Goal: Task Accomplishment & Management: Use online tool/utility

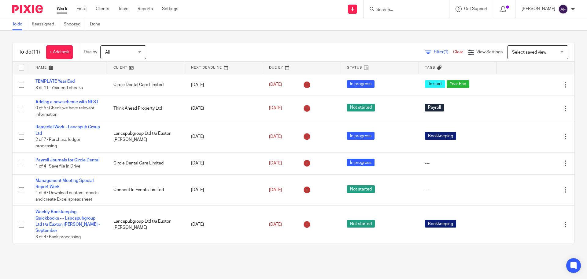
scroll to position [122, 0]
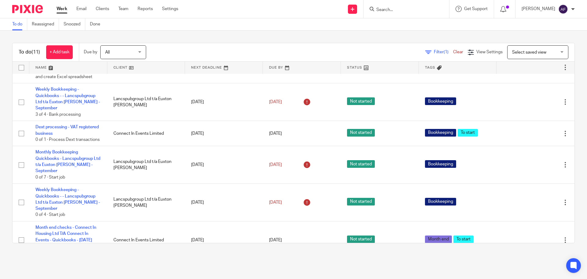
click at [407, 9] on input "Search" at bounding box center [403, 10] width 55 height 6
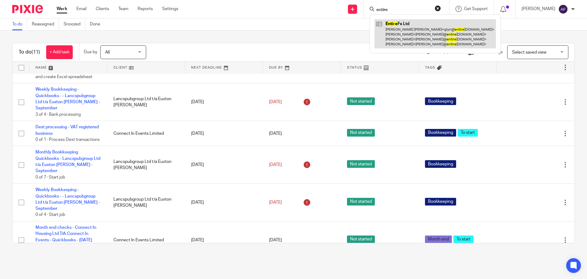
type input "entire"
click at [424, 29] on link at bounding box center [435, 33] width 121 height 29
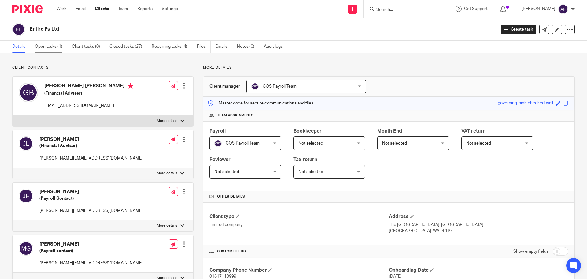
click at [43, 46] on link "Open tasks (1)" at bounding box center [51, 47] width 32 height 12
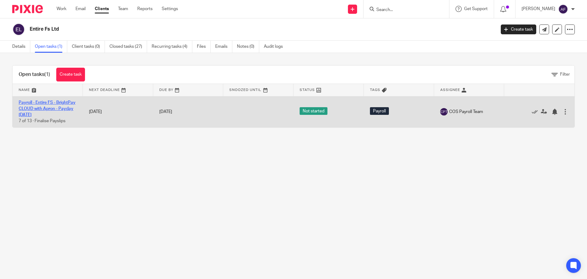
click at [44, 106] on link "Payroll - Entire FS - BrightPay CLOUD with Apron - Payday 21st - October 2025" at bounding box center [47, 108] width 57 height 17
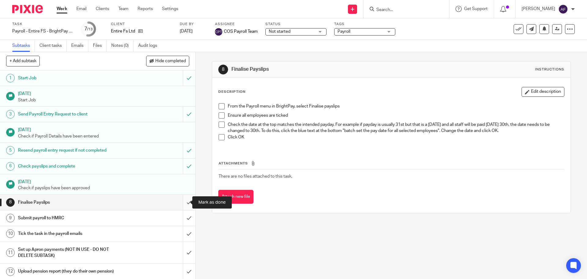
click at [181, 203] on input "submit" at bounding box center [97, 202] width 195 height 15
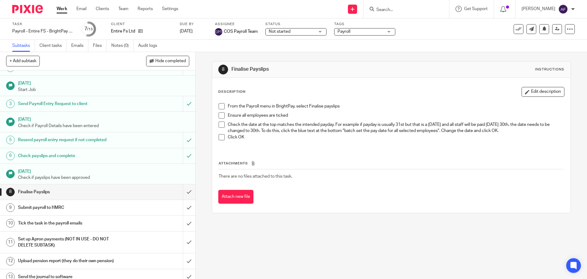
scroll to position [16, 0]
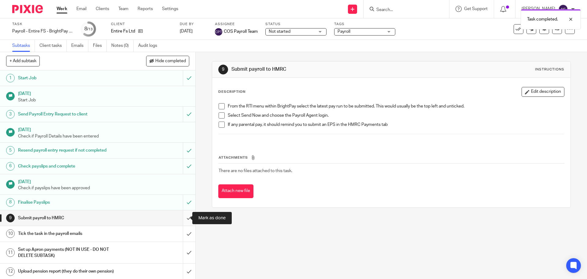
click at [184, 217] on input "submit" at bounding box center [97, 217] width 195 height 15
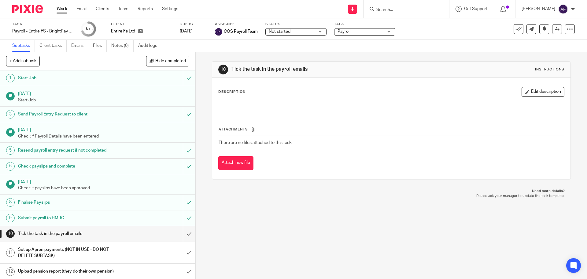
scroll to position [16, 0]
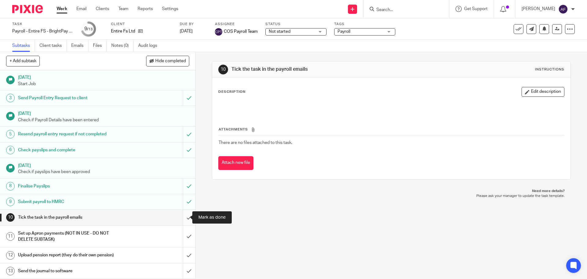
click at [179, 219] on input "submit" at bounding box center [97, 217] width 195 height 15
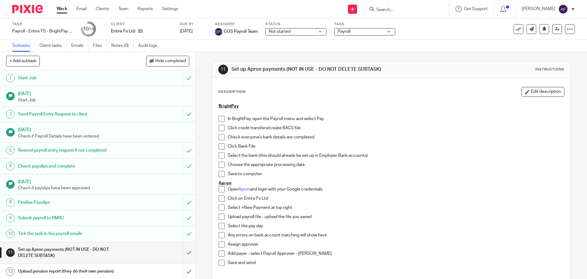
scroll to position [16, 0]
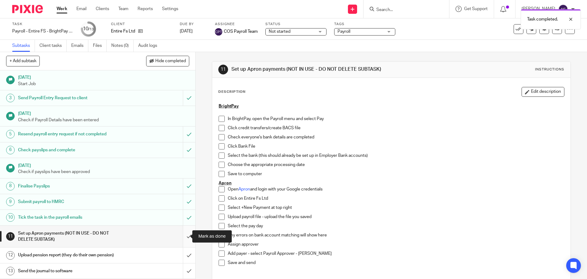
click at [184, 235] on input "submit" at bounding box center [97, 236] width 195 height 22
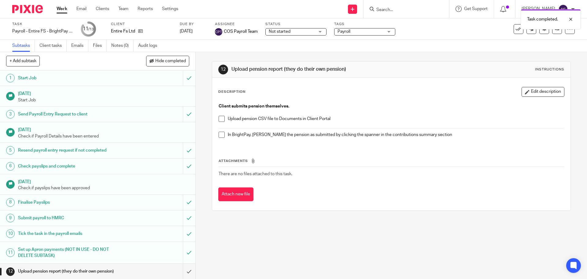
scroll to position [16, 0]
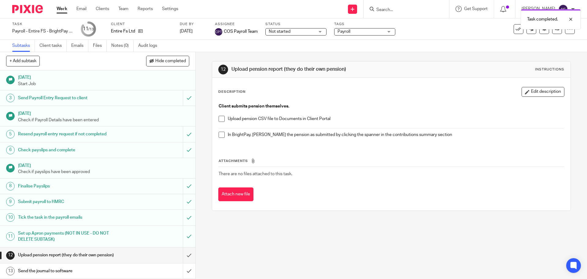
click at [385, 157] on div "Attachments There are no files attached to this task. Attach new file" at bounding box center [391, 174] width 346 height 56
click at [374, 165] on th "Attachments" at bounding box center [391, 162] width 346 height 9
click at [336, 156] on div "Attachments There are no files attached to this task. Attach new file" at bounding box center [391, 174] width 346 height 56
click at [375, 140] on div "In BrightPay, mark the pension as submitted by clicking the spanner in the cont…" at bounding box center [396, 136] width 336 height 9
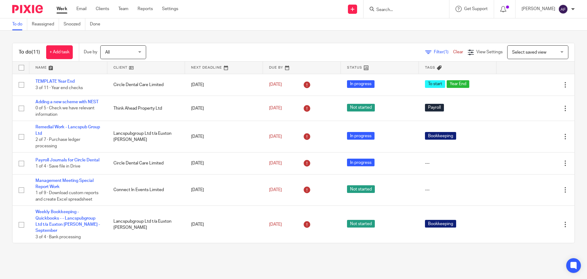
click at [252, 37] on div "To do (11) + Add task Due by All All [DATE] [DATE] This week Next week This mon…" at bounding box center [293, 143] width 587 height 225
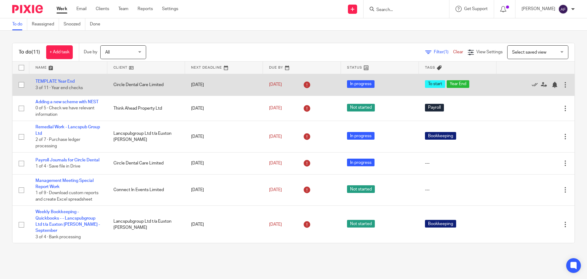
click at [124, 82] on td "Circle Dental Care Limited" at bounding box center [146, 85] width 78 height 22
click at [72, 80] on link "TEMPLATE Year End" at bounding box center [54, 81] width 39 height 4
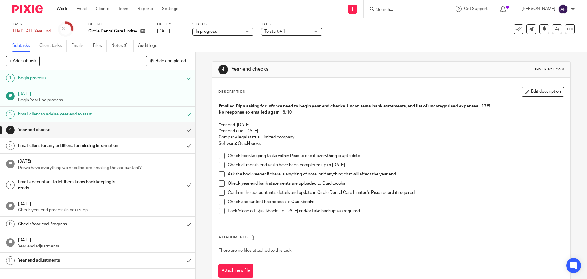
click at [62, 9] on link "Work" at bounding box center [62, 9] width 11 height 6
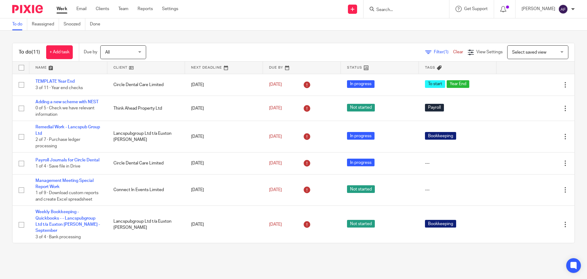
click at [293, 54] on div "Filter (1) Clear View Settings View Settings (1) Filters Clear Save Manage save…" at bounding box center [366, 52] width 418 height 14
click at [253, 25] on div "To do Reassigned Snoozed Done" at bounding box center [293, 24] width 587 height 12
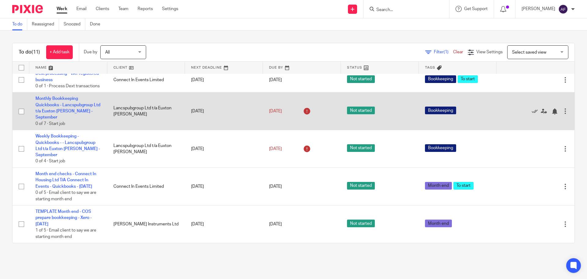
scroll to position [186, 0]
